Goal: Book appointment/travel/reservation

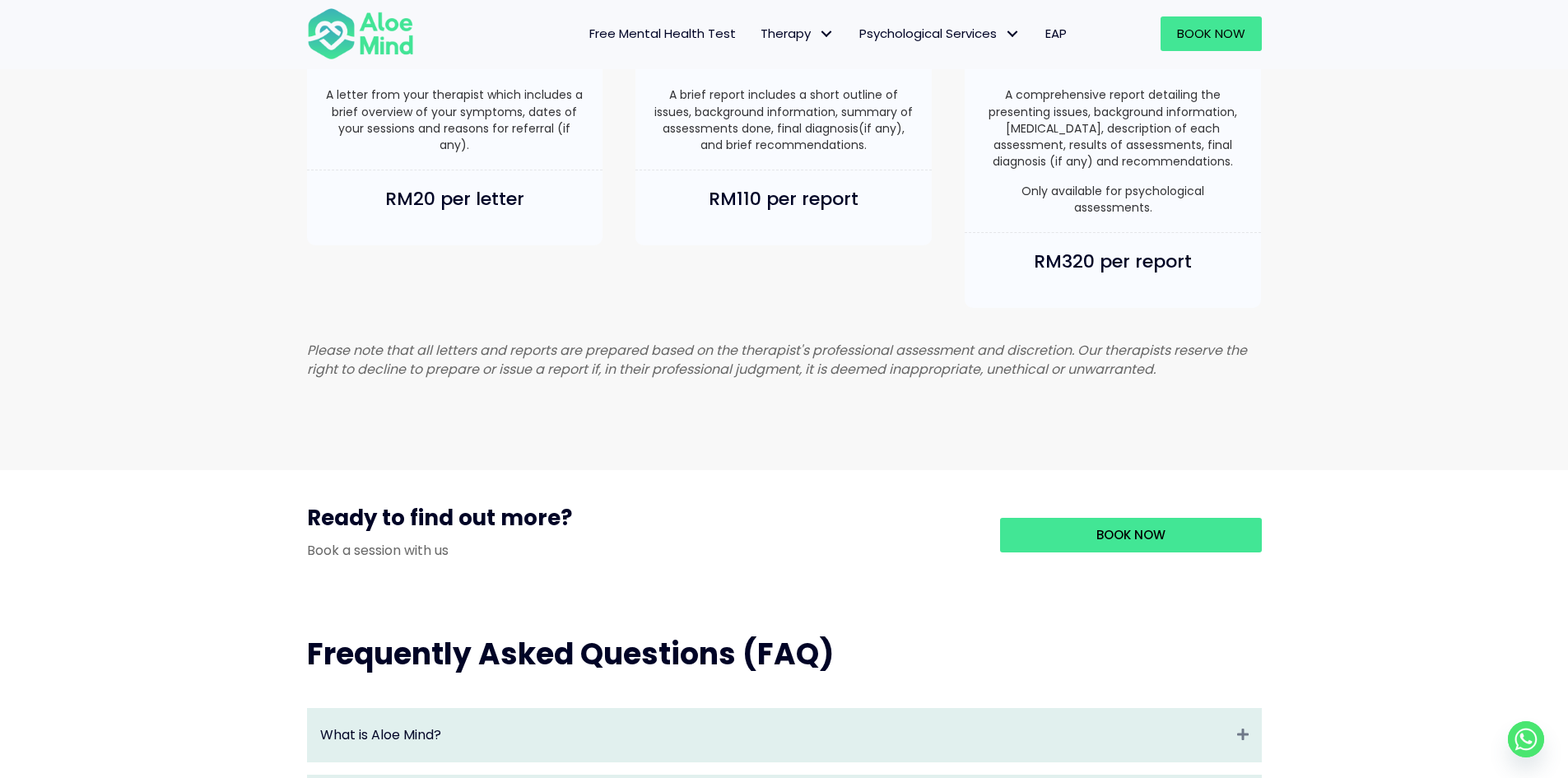
scroll to position [1565, 0]
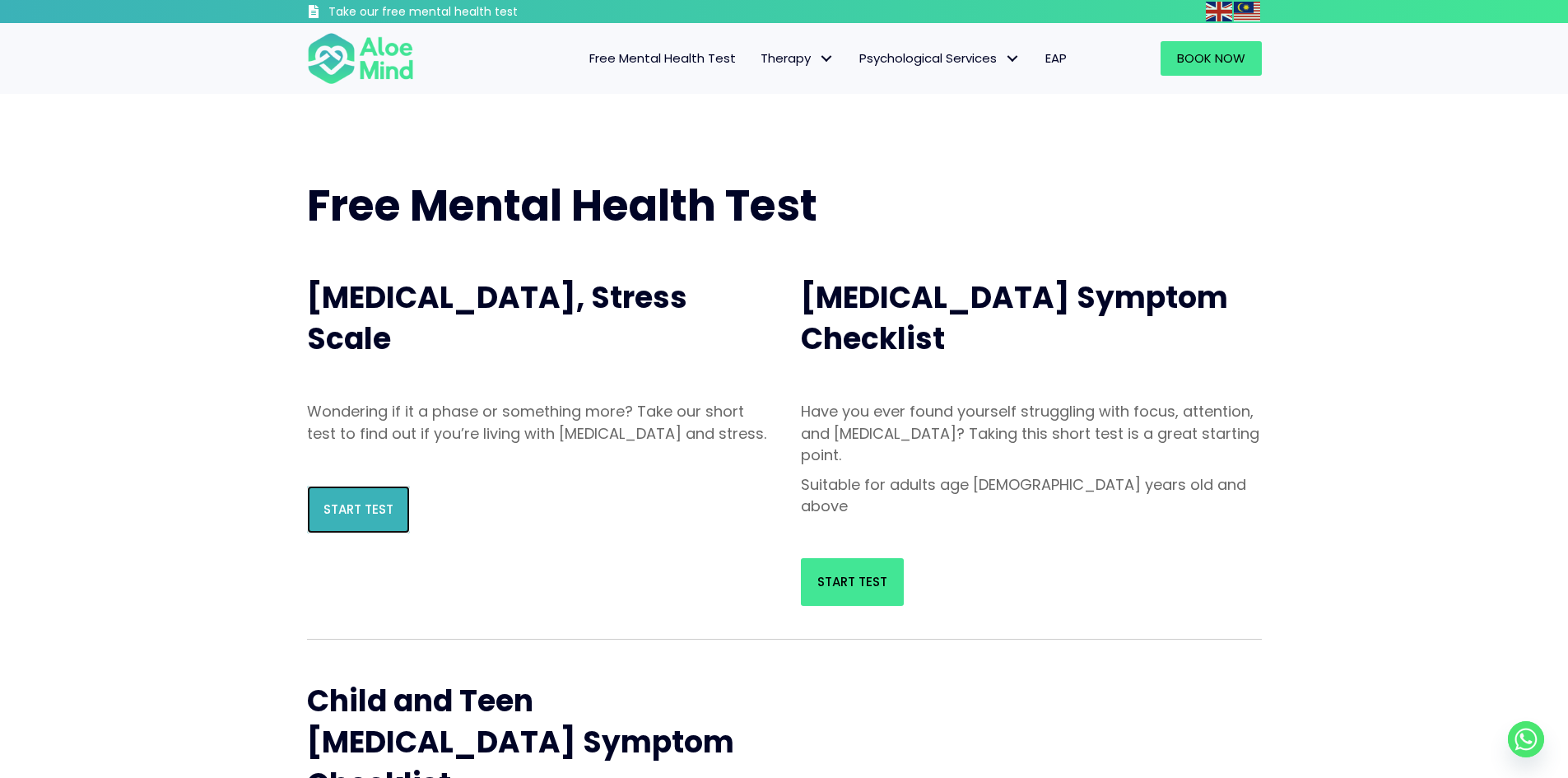
click at [370, 518] on span "Start Test" at bounding box center [358, 509] width 70 height 17
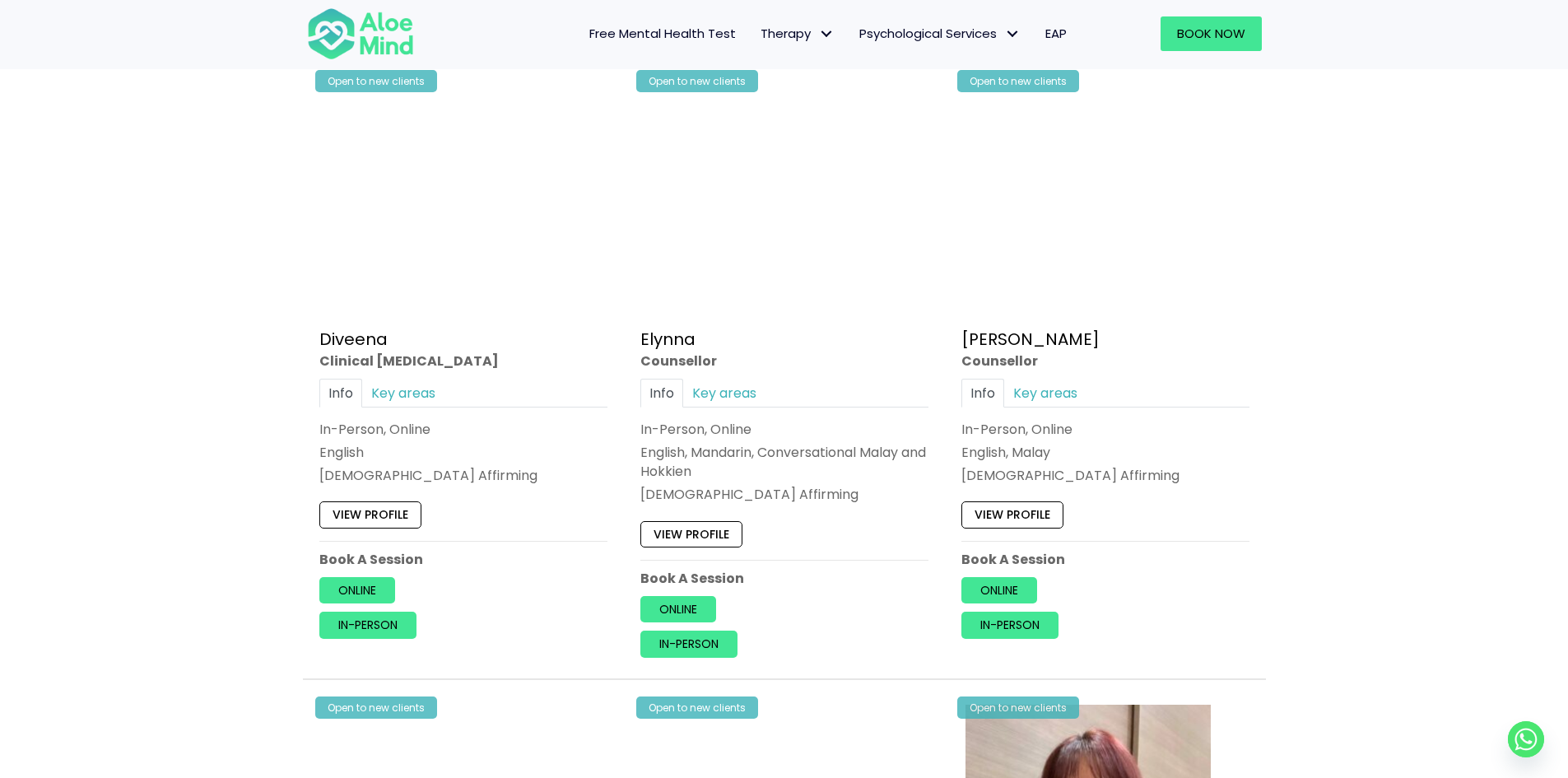
scroll to position [1483, 0]
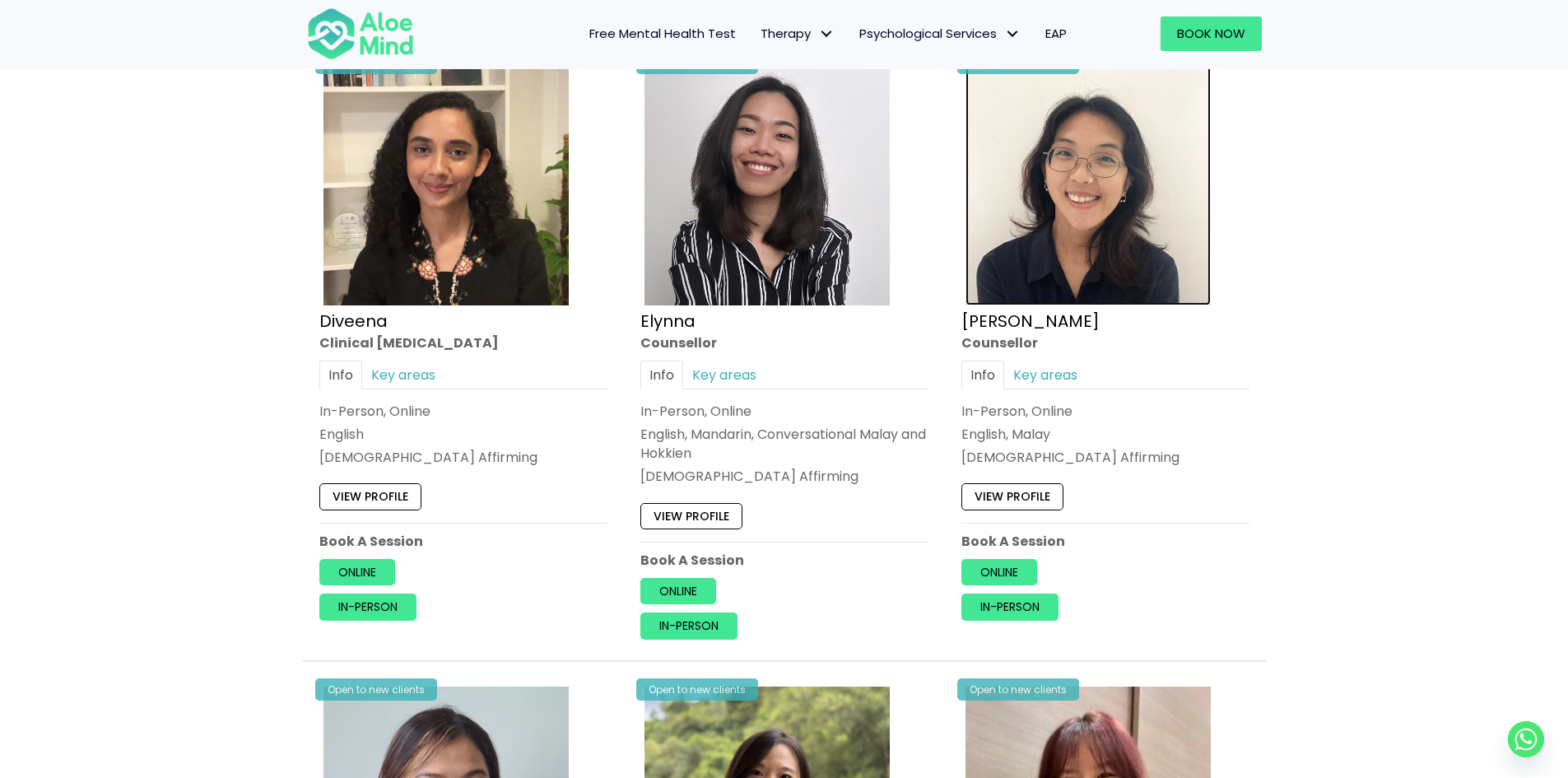
click at [1065, 266] on img at bounding box center [1088, 183] width 245 height 245
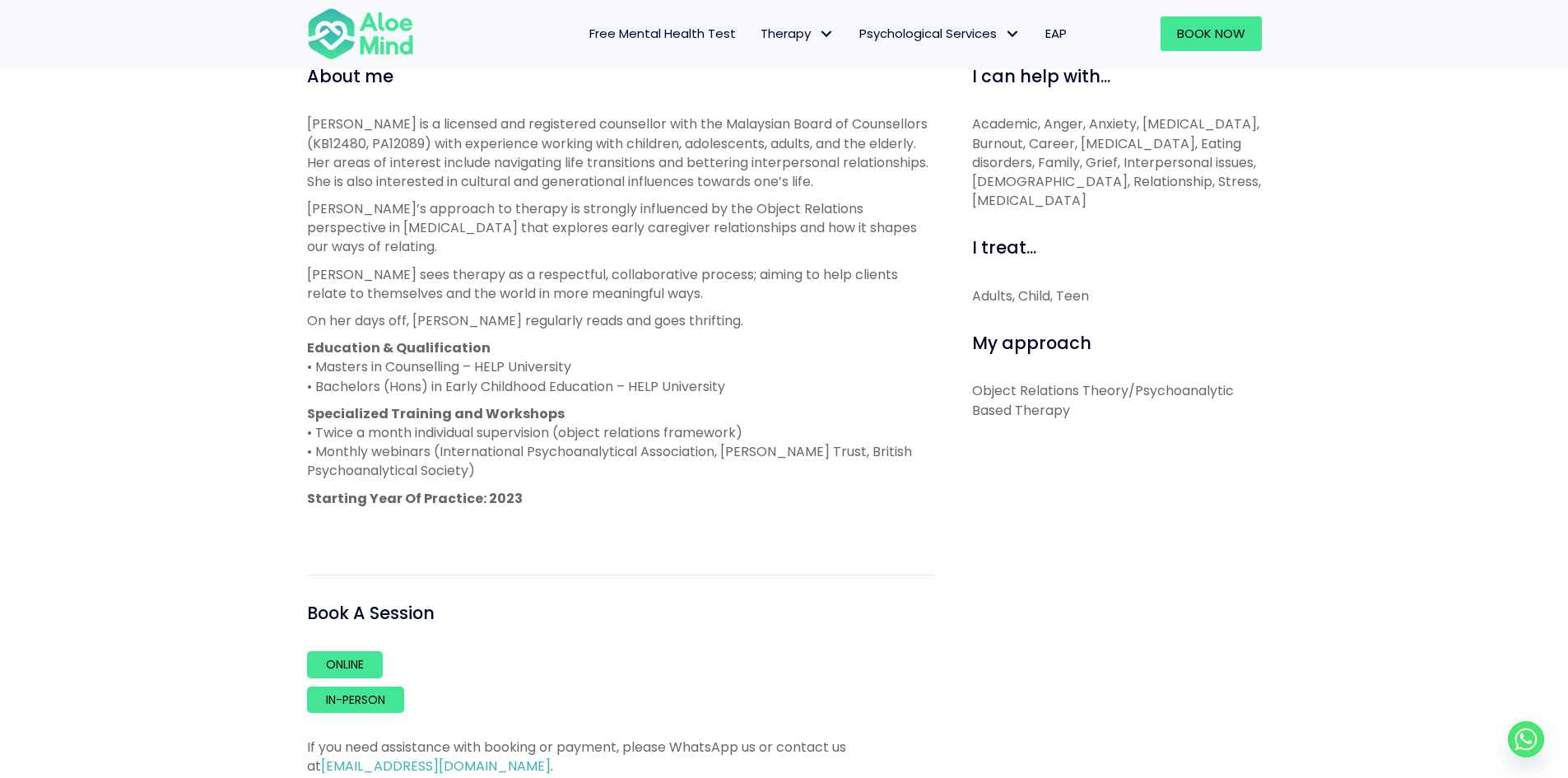
scroll to position [741, 0]
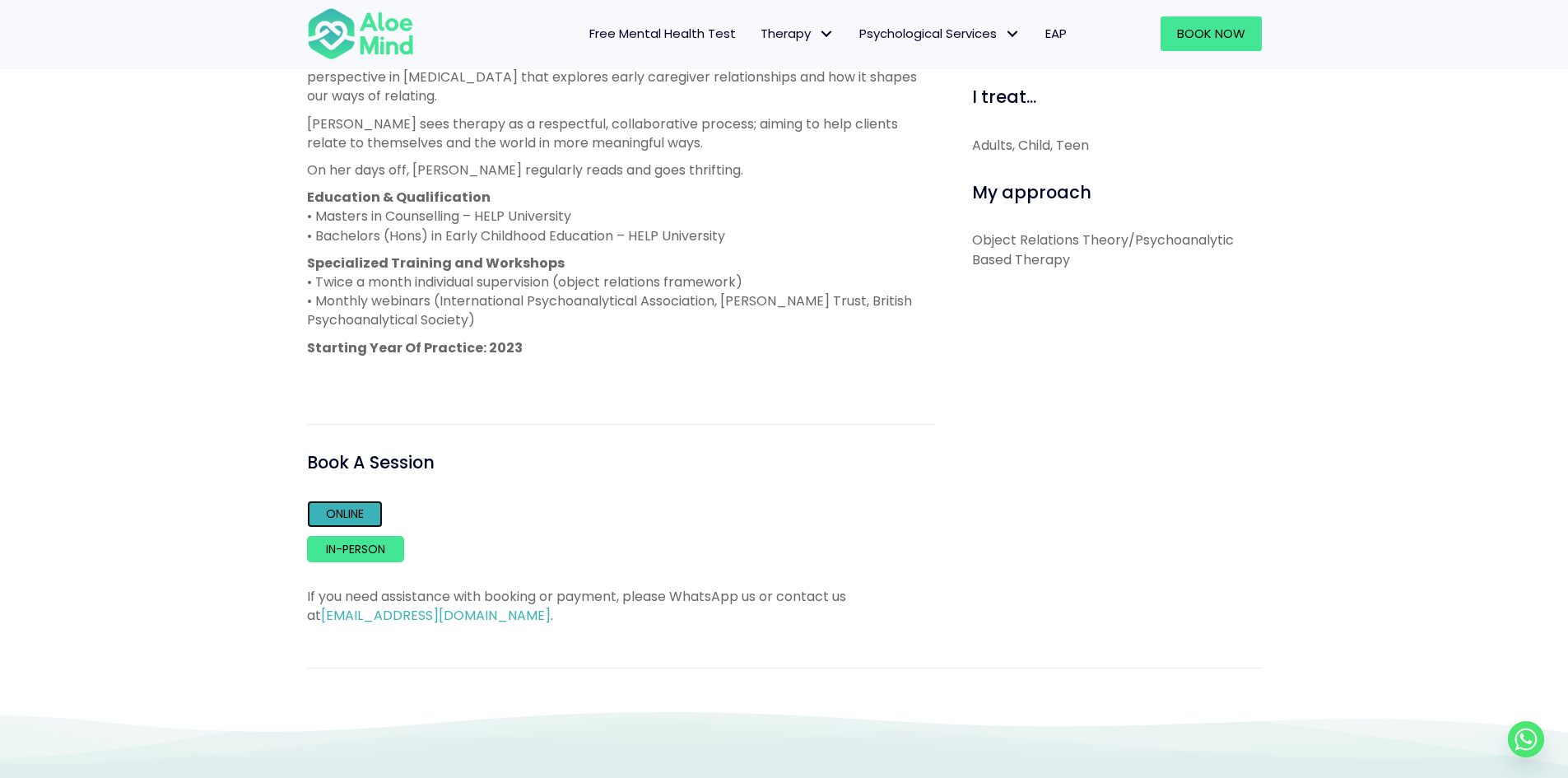
click at [350, 516] on link "Online" at bounding box center [344, 514] width 76 height 27
